Goal: Transaction & Acquisition: Purchase product/service

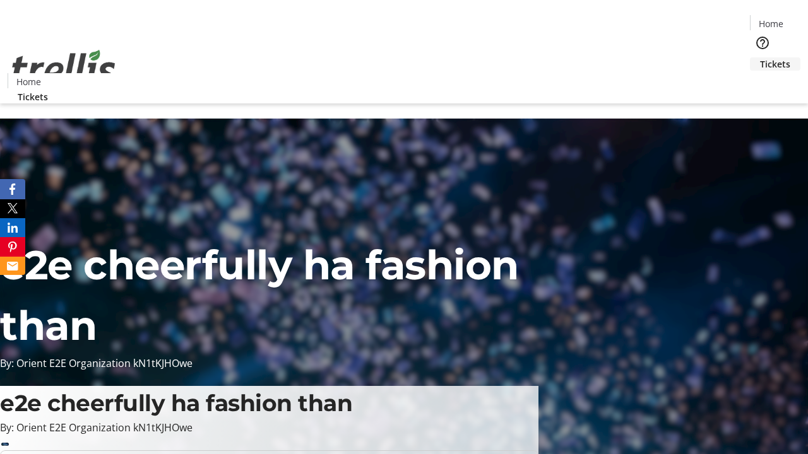
click at [760, 57] on span "Tickets" at bounding box center [775, 63] width 30 height 13
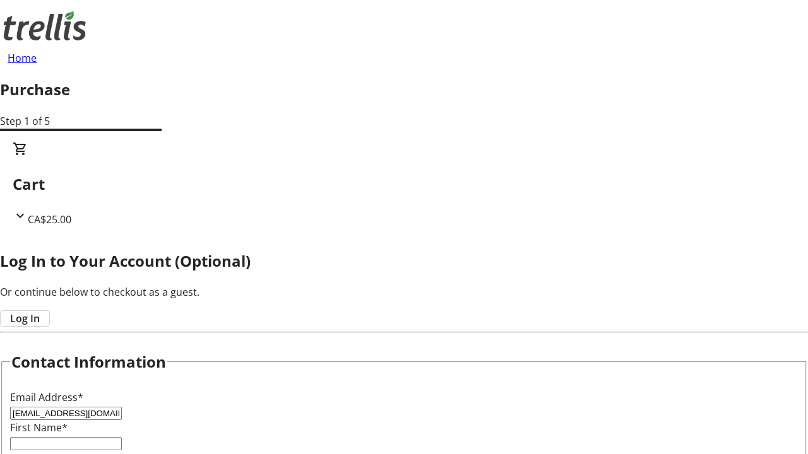
type input "[EMAIL_ADDRESS][DOMAIN_NAME]"
type input "[PERSON_NAME]"
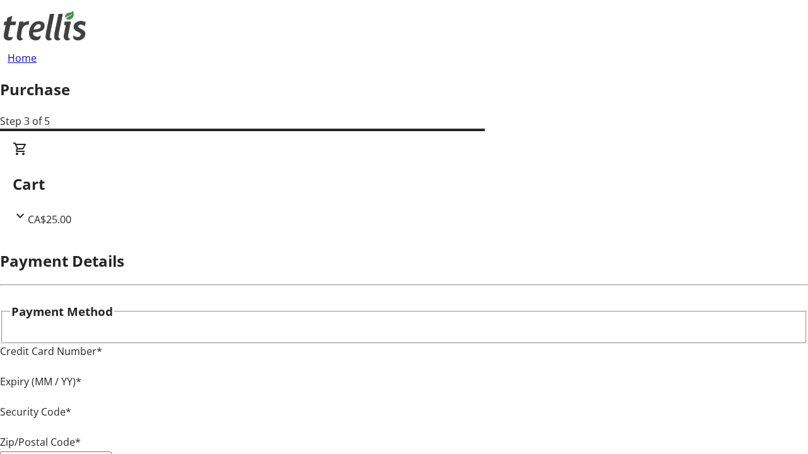
type input "V1Y 0C2"
